Goal: Book appointment/travel/reservation

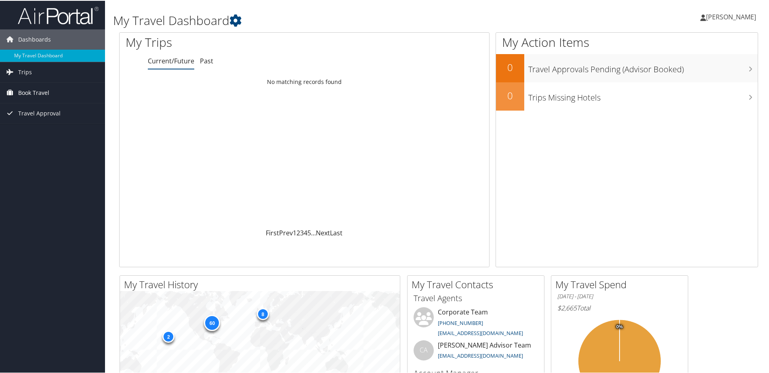
click at [33, 89] on span "Book Travel" at bounding box center [33, 92] width 31 height 20
click at [38, 134] on link "Book/Manage Online Trips" at bounding box center [52, 132] width 105 height 12
